Goal: Information Seeking & Learning: Check status

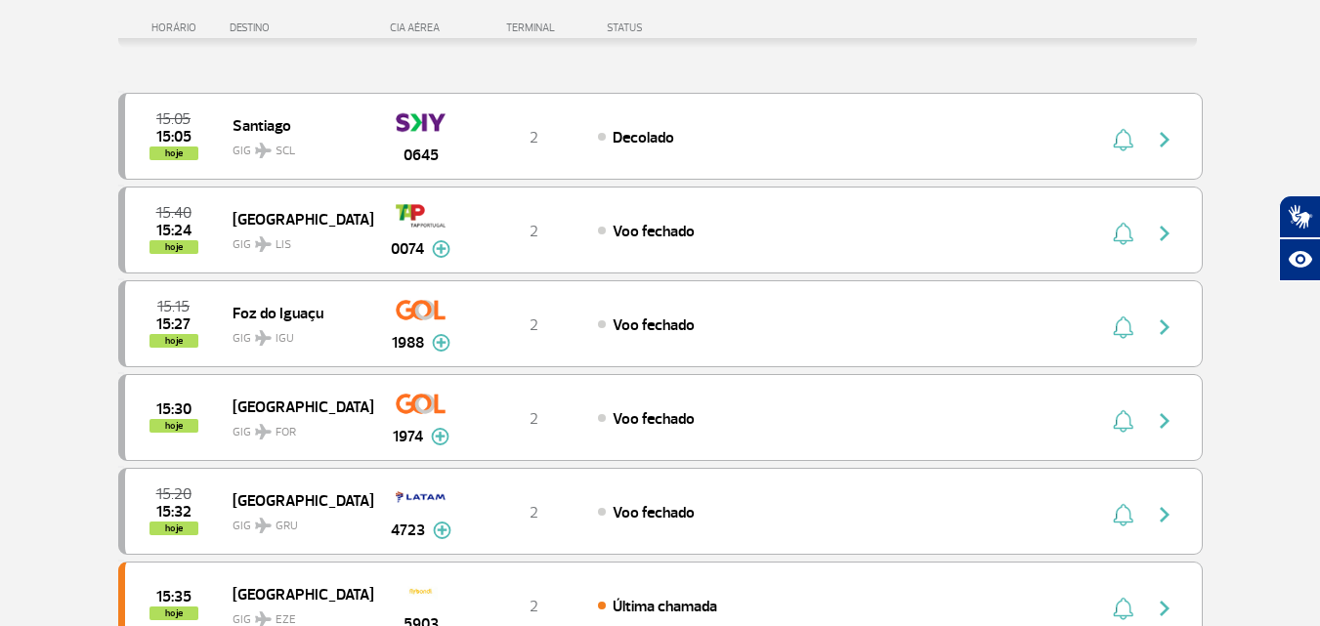
scroll to position [293, 0]
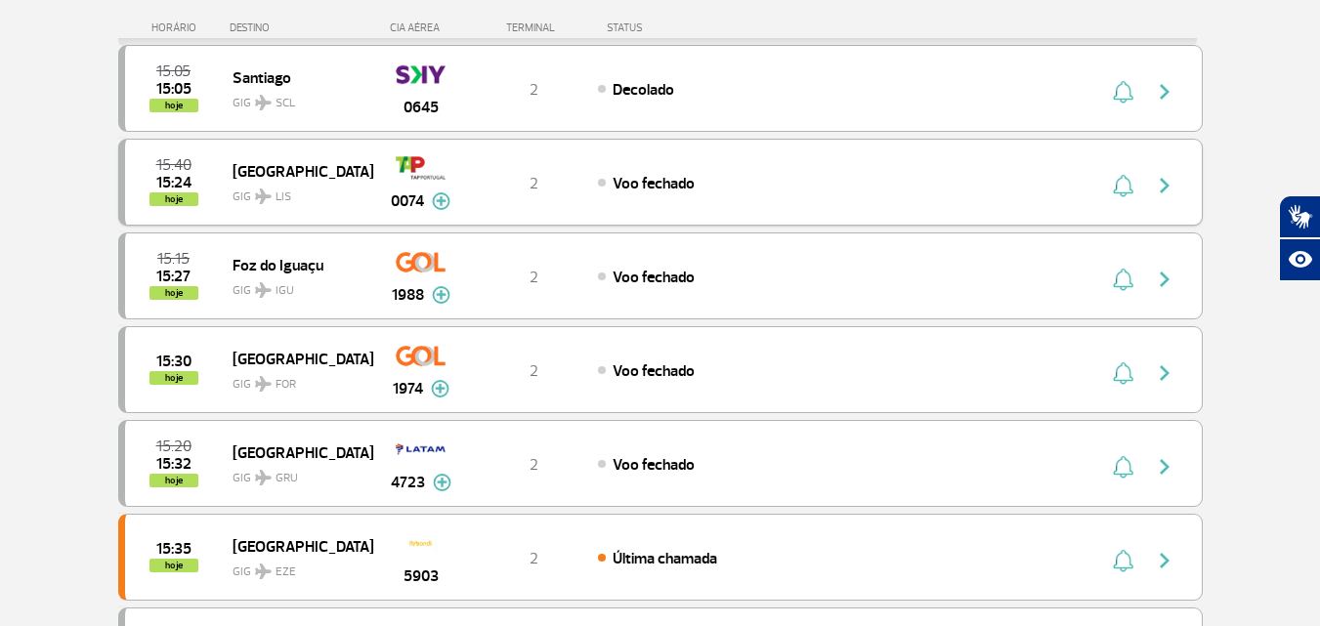
click at [444, 200] on img at bounding box center [441, 201] width 19 height 18
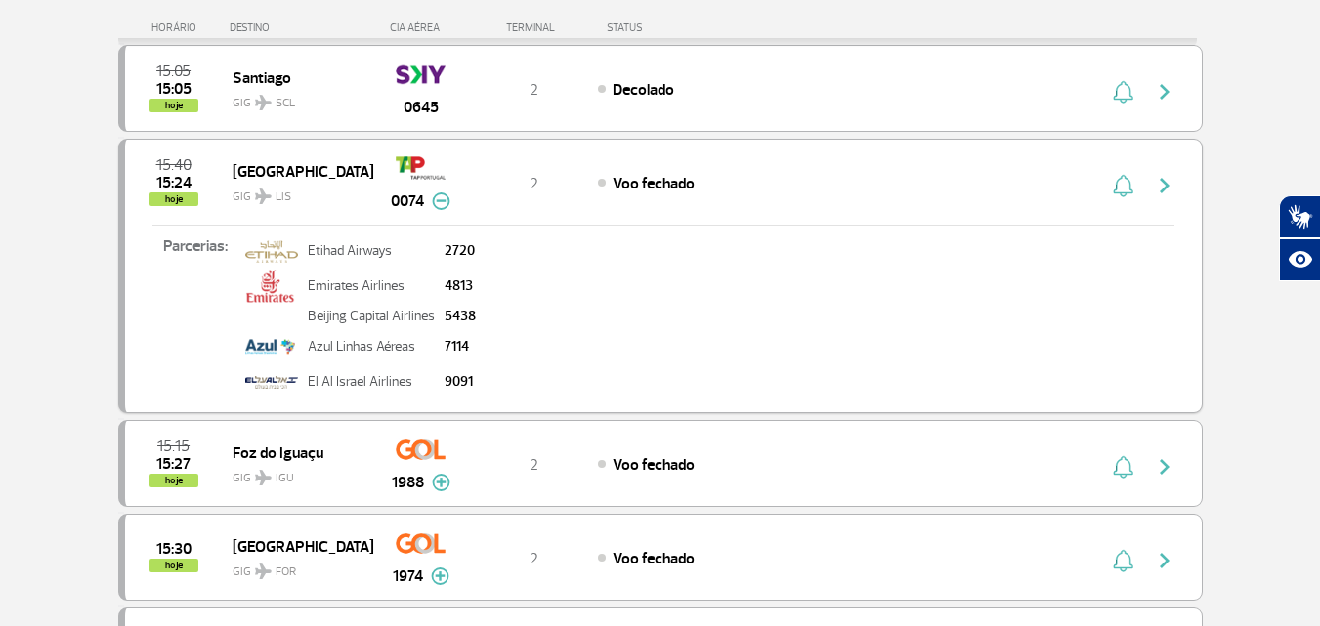
click at [444, 200] on img at bounding box center [441, 201] width 19 height 18
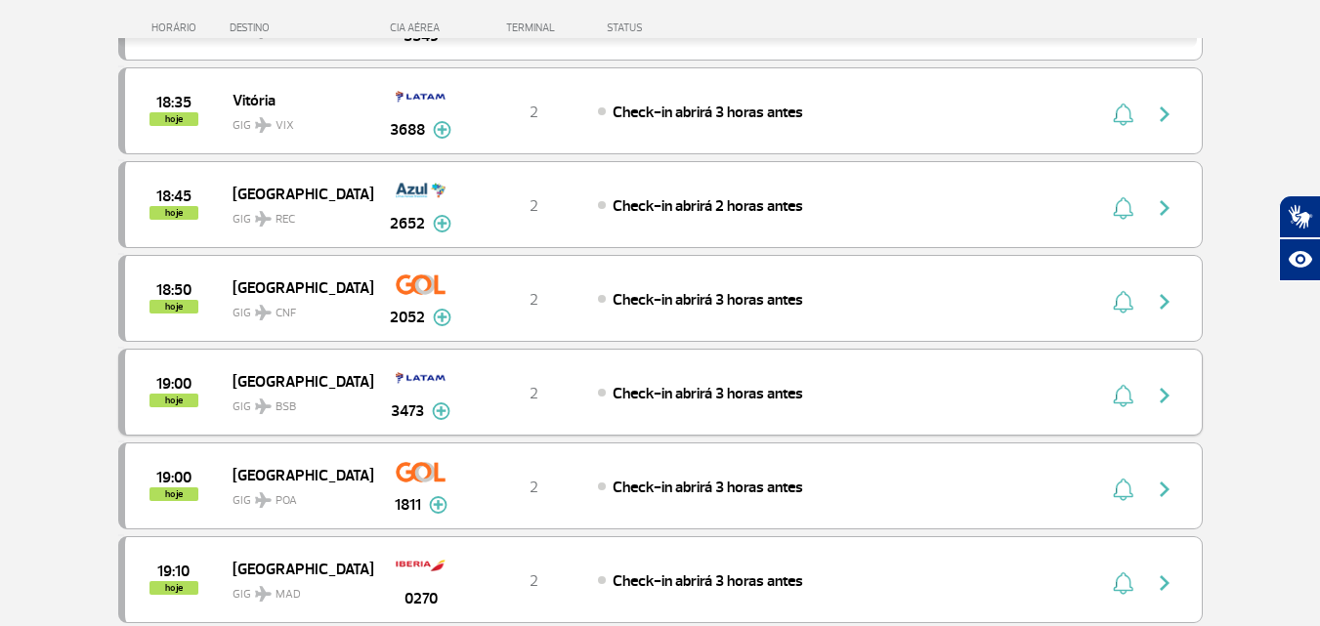
scroll to position [1758, 0]
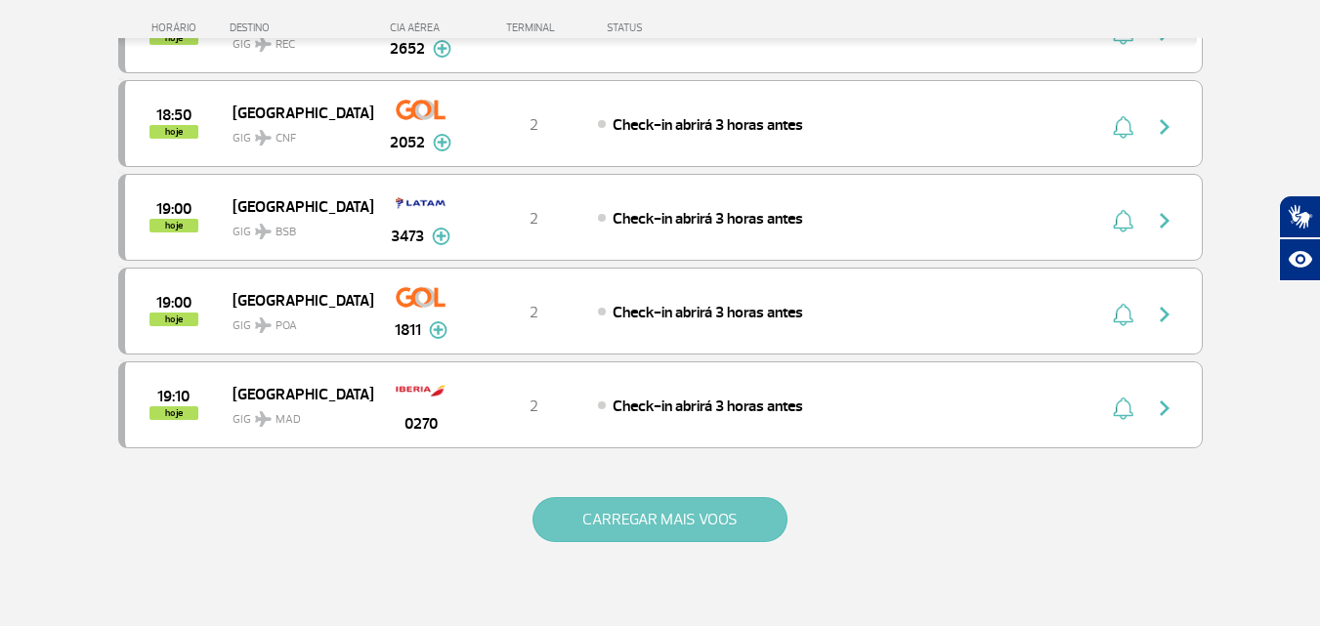
click at [747, 495] on div "CARREGAR MAIS VOOS" at bounding box center [660, 551] width 1084 height 157
click at [744, 500] on button "CARREGAR MAIS VOOS" at bounding box center [659, 519] width 255 height 45
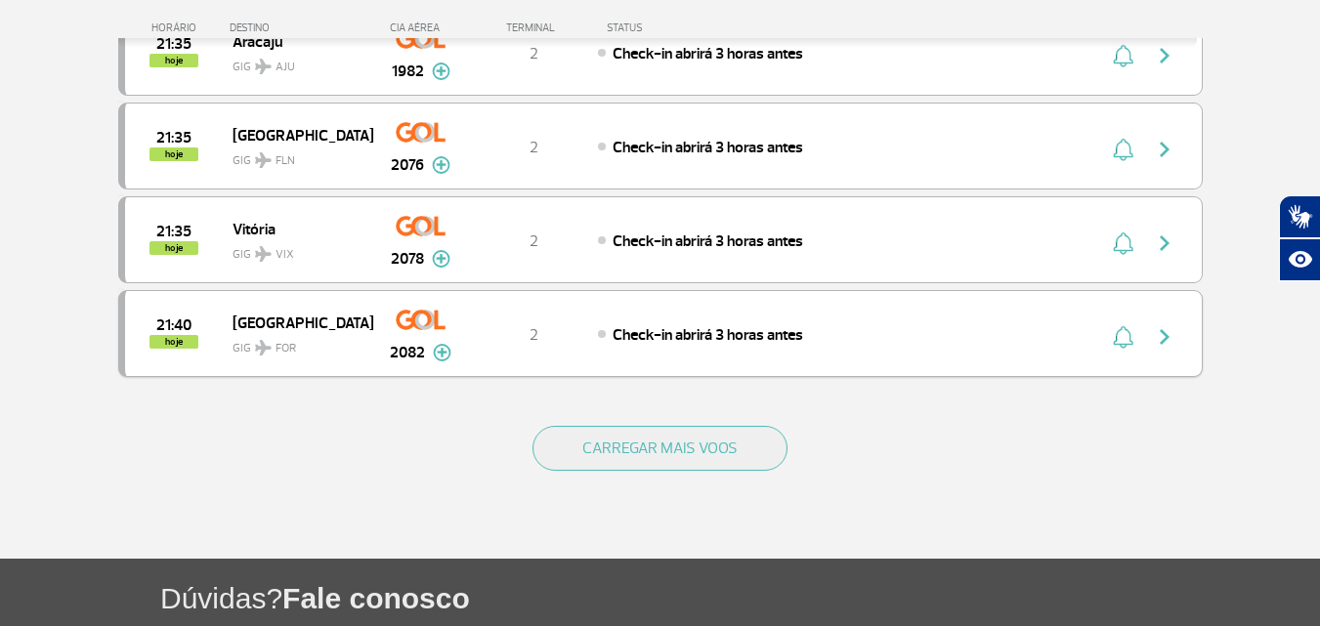
scroll to position [3712, 0]
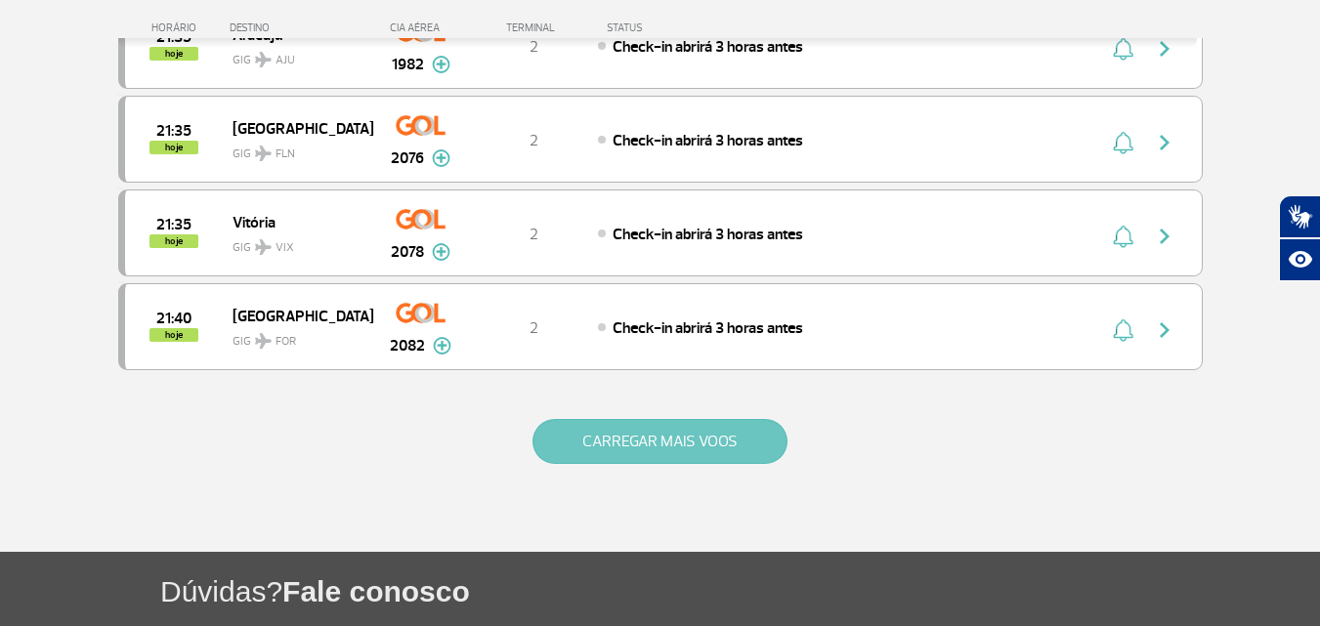
click at [753, 444] on button "CARREGAR MAIS VOOS" at bounding box center [659, 441] width 255 height 45
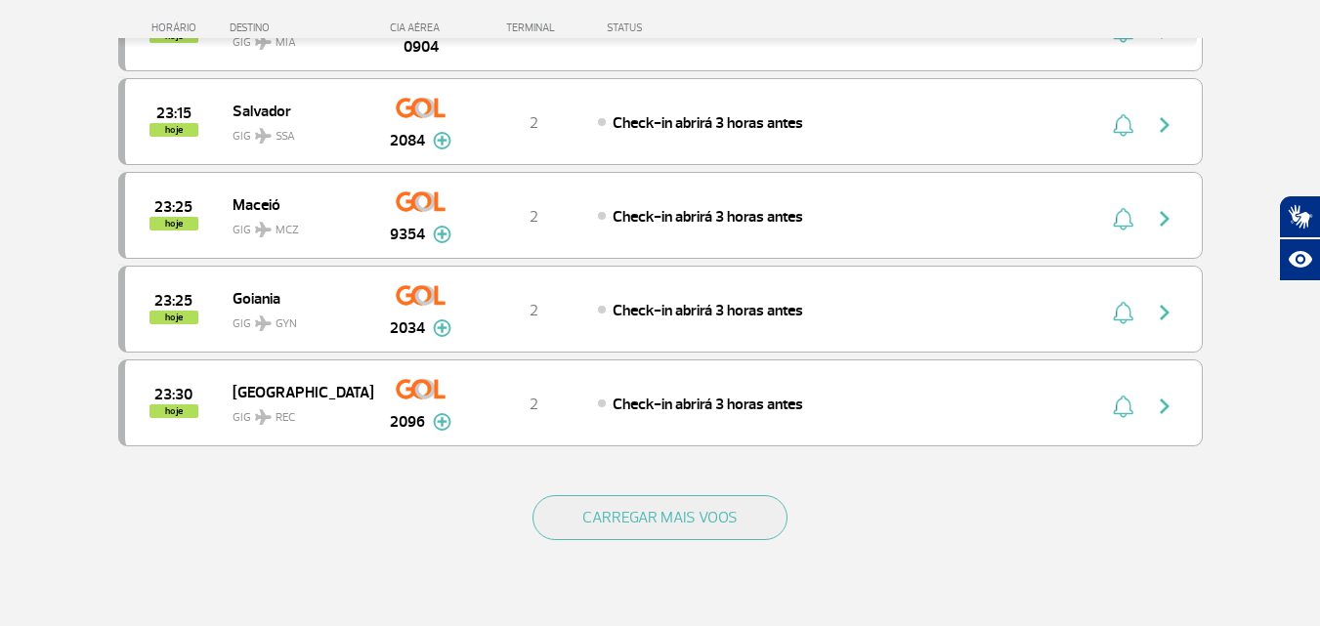
scroll to position [5666, 0]
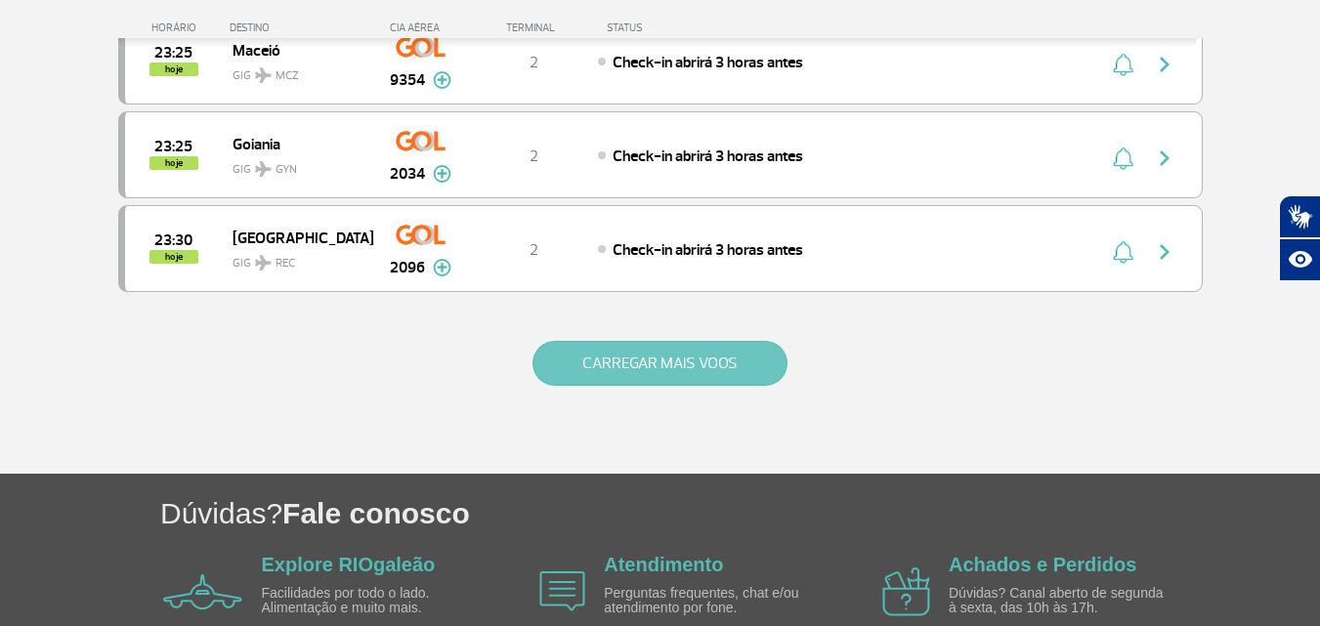
click at [696, 366] on button "CARREGAR MAIS VOOS" at bounding box center [659, 363] width 255 height 45
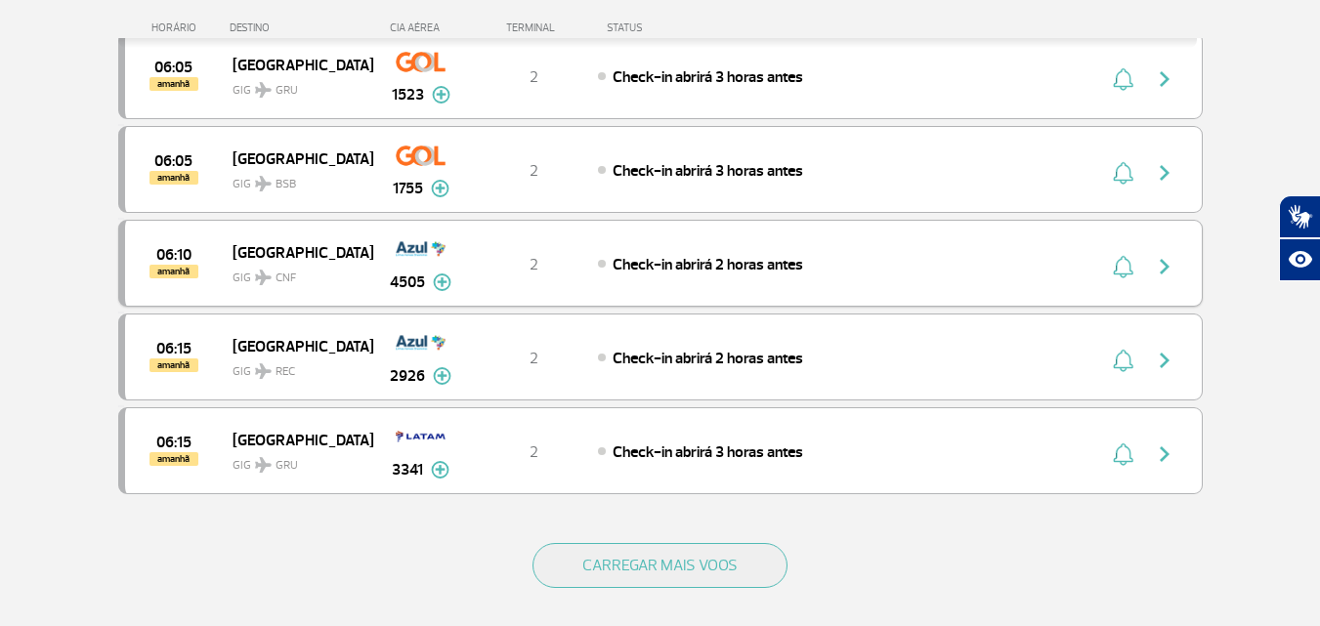
scroll to position [7327, 0]
